Goal: Find specific page/section: Find specific page/section

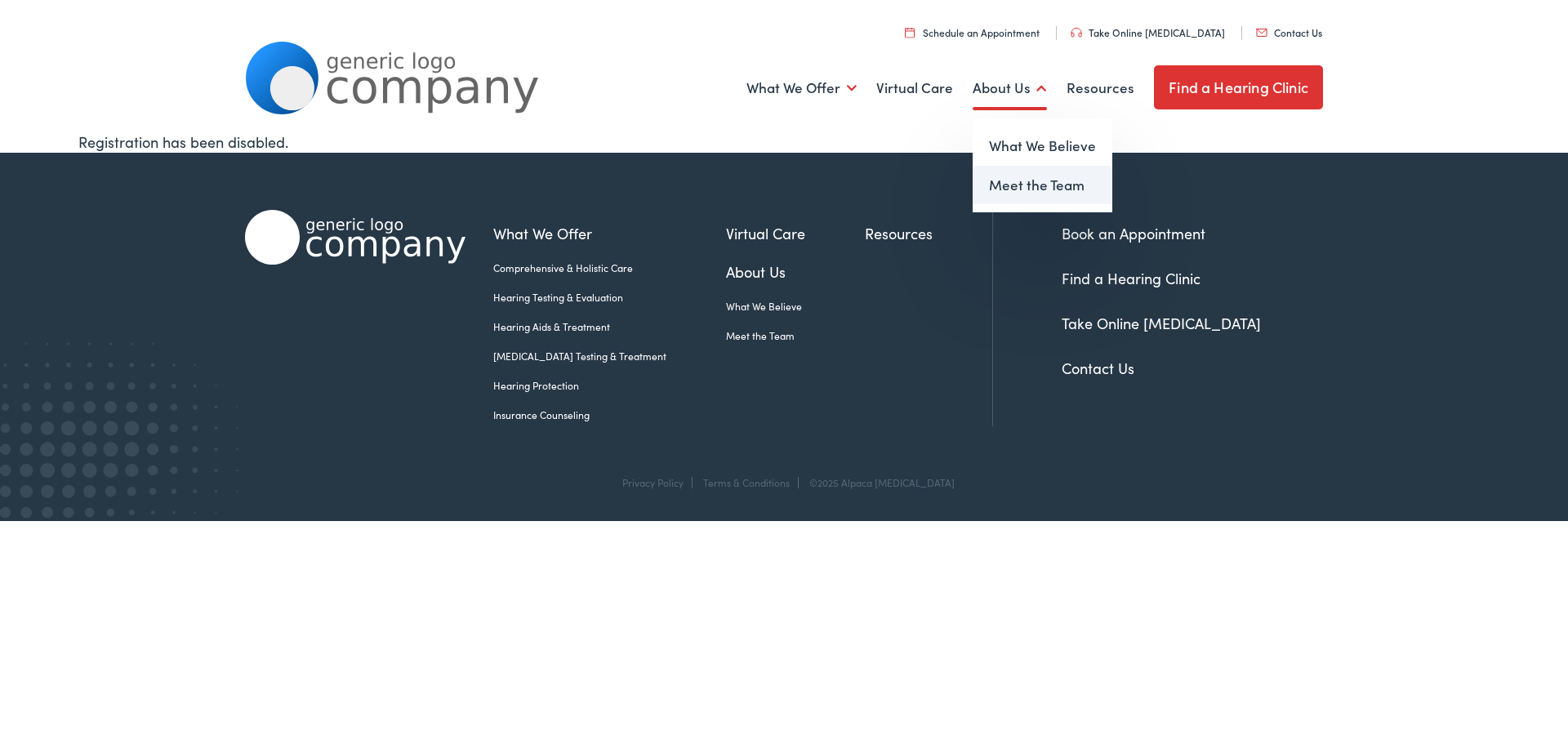
click at [1027, 183] on link "Meet the Team" at bounding box center [1042, 185] width 140 height 39
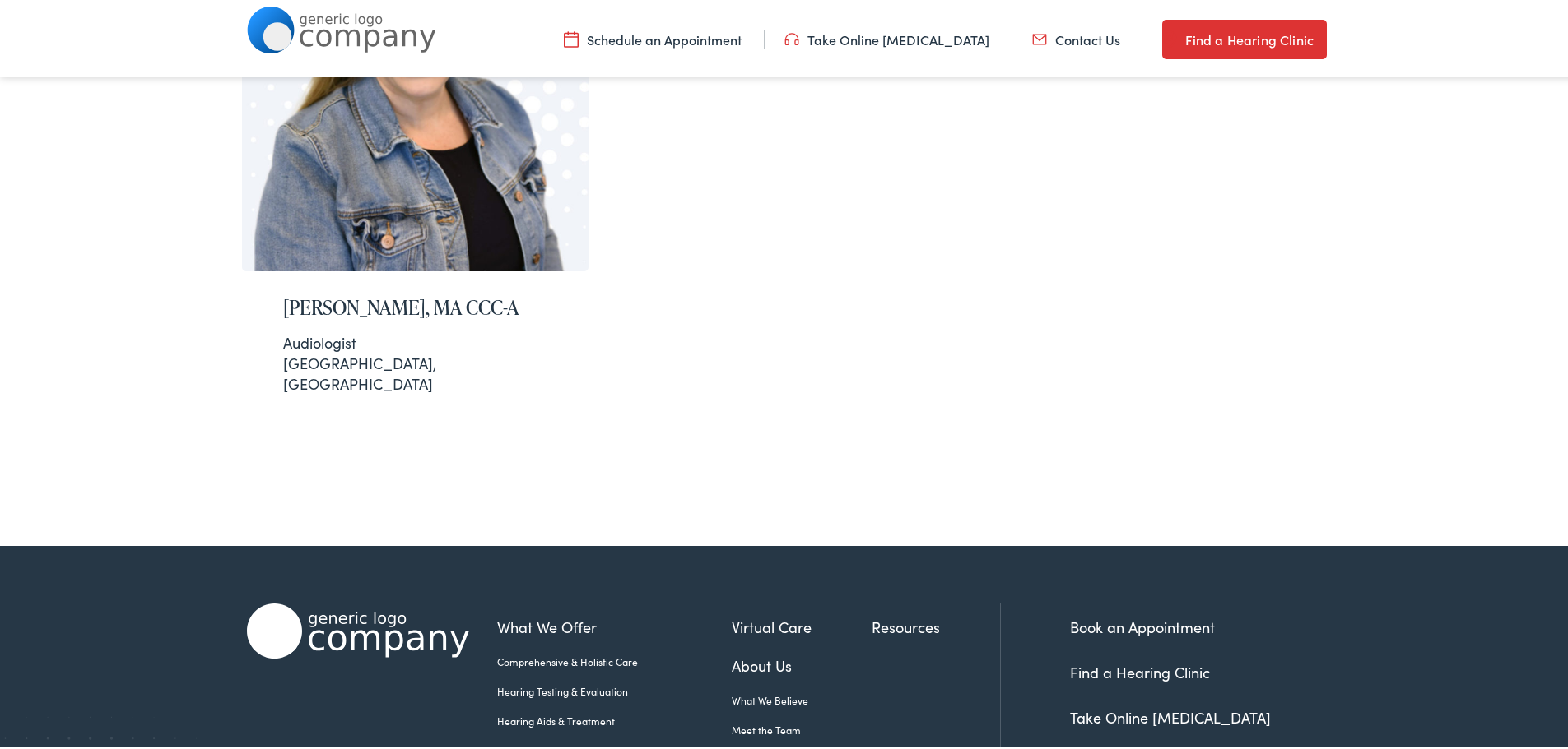
scroll to position [493, 0]
